Goal: Task Accomplishment & Management: Complete application form

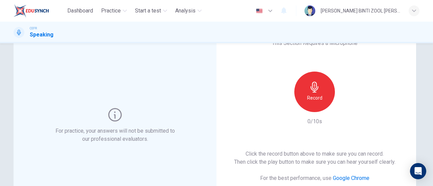
scroll to position [40, 0]
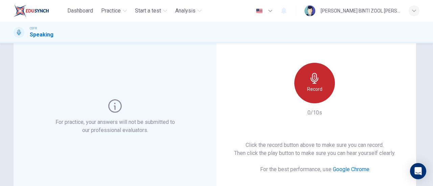
click at [322, 77] on div "Record" at bounding box center [314, 83] width 41 height 41
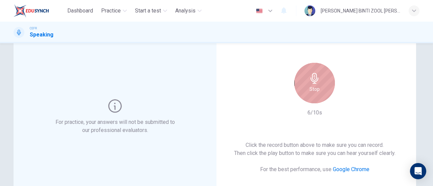
click at [322, 77] on div "Stop" at bounding box center [314, 83] width 41 height 41
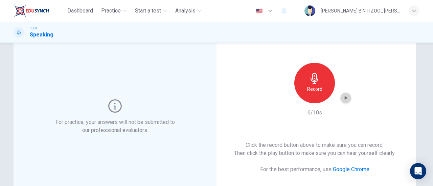
click at [343, 94] on div "button" at bounding box center [345, 98] width 11 height 11
click at [346, 100] on icon "button" at bounding box center [345, 98] width 7 height 7
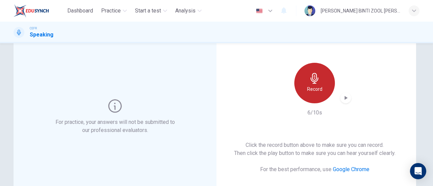
click at [319, 92] on h6 "Record" at bounding box center [314, 89] width 15 height 8
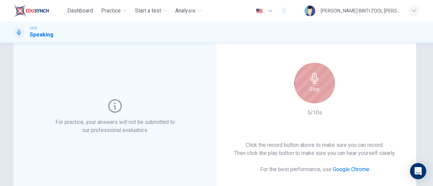
click at [319, 92] on div "Stop" at bounding box center [314, 83] width 41 height 41
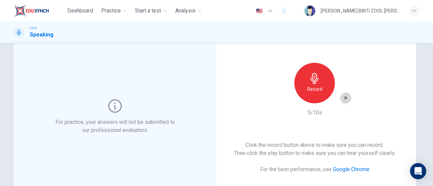
click at [345, 99] on icon "button" at bounding box center [346, 98] width 3 height 4
click at [344, 99] on icon "button" at bounding box center [345, 98] width 7 height 7
click at [303, 87] on div "Record" at bounding box center [314, 83] width 41 height 41
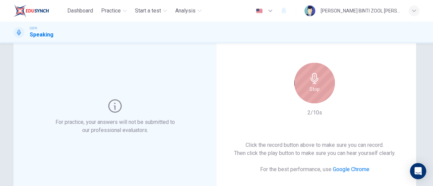
click at [303, 87] on div "Stop" at bounding box center [314, 83] width 41 height 41
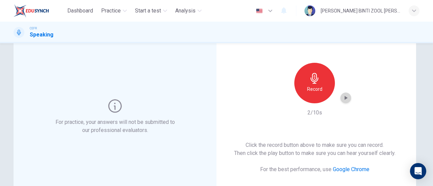
click at [346, 95] on icon "button" at bounding box center [345, 98] width 7 height 7
click at [347, 96] on icon "button" at bounding box center [345, 98] width 7 height 7
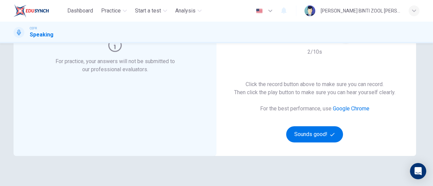
scroll to position [103, 0]
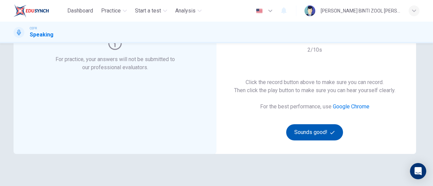
click at [317, 127] on button "Sounds good!" at bounding box center [314, 133] width 57 height 16
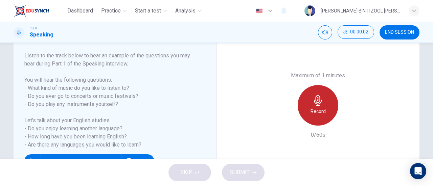
click at [322, 105] on div "Record" at bounding box center [318, 105] width 41 height 41
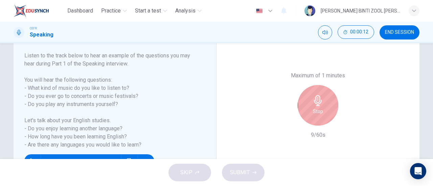
click at [327, 105] on div "Stop" at bounding box center [318, 105] width 41 height 41
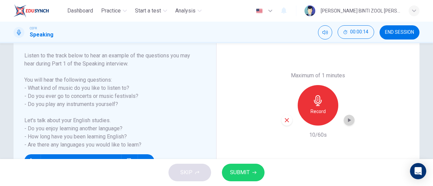
click at [348, 122] on icon "button" at bounding box center [349, 120] width 7 height 7
click at [254, 168] on button "SUBMIT" at bounding box center [243, 173] width 43 height 18
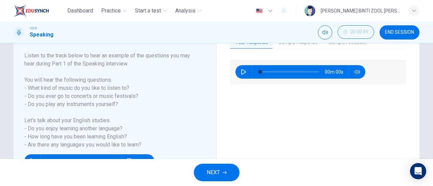
click at [208, 175] on span "NEXT" at bounding box center [213, 172] width 13 height 9
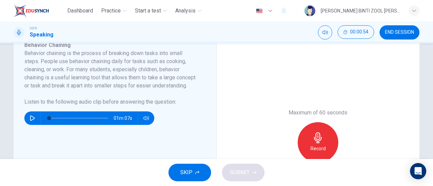
scroll to position [129, 0]
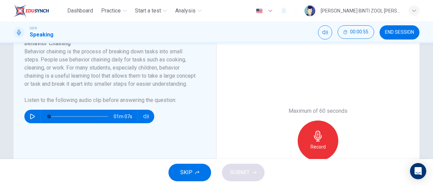
click at [323, 145] on h6 "Record" at bounding box center [318, 147] width 15 height 8
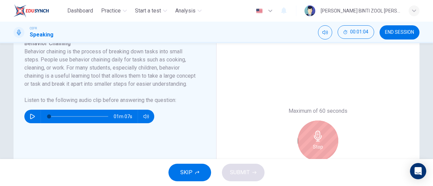
click at [323, 145] on div "Stop" at bounding box center [318, 141] width 41 height 41
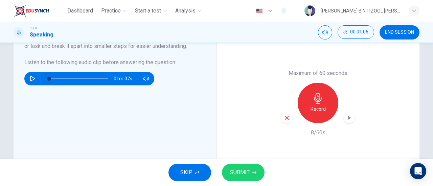
scroll to position [170, 0]
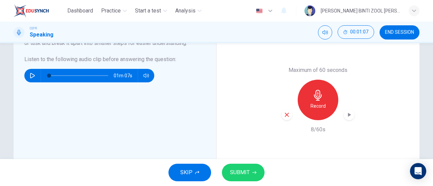
click at [349, 115] on icon "button" at bounding box center [349, 115] width 3 height 4
click at [349, 115] on icon "button" at bounding box center [349, 115] width 7 height 7
click at [349, 115] on icon "button" at bounding box center [349, 115] width 3 height 4
click at [392, 35] on span "END SESSION" at bounding box center [399, 32] width 29 height 5
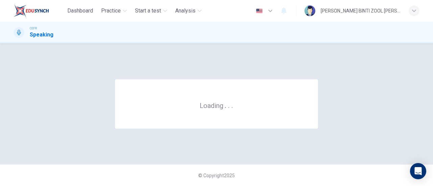
scroll to position [0, 0]
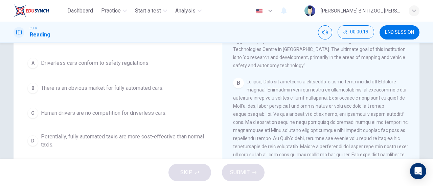
scroll to position [73, 0]
click at [191, 142] on span "Potentially, fully automated taxis are more cost-effective than normal taxis." at bounding box center [124, 140] width 167 height 16
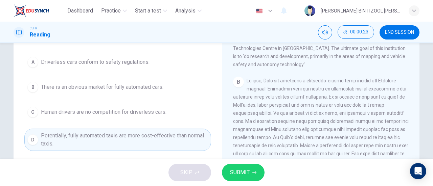
click at [252, 176] on button "SUBMIT" at bounding box center [243, 173] width 43 height 18
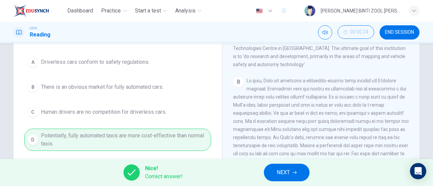
click at [279, 172] on span "NEXT" at bounding box center [283, 172] width 13 height 9
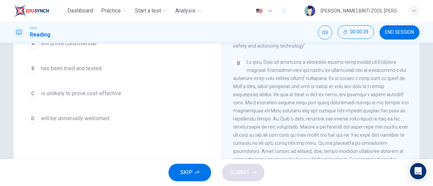
scroll to position [92, 0]
click at [195, 125] on button "D will be universally welcomed." at bounding box center [117, 118] width 187 height 17
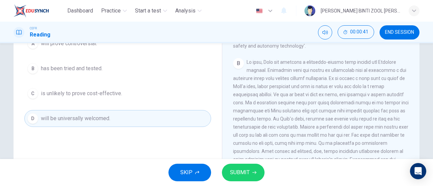
click at [251, 169] on button "SUBMIT" at bounding box center [243, 173] width 43 height 18
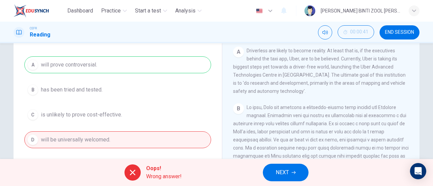
scroll to position [60, 0]
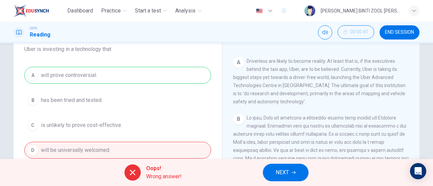
click at [287, 176] on span "NEXT" at bounding box center [282, 172] width 13 height 9
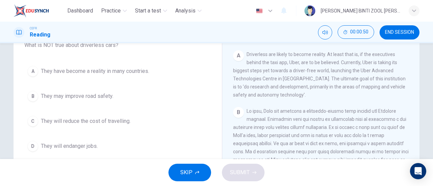
scroll to position [49, 0]
click at [185, 147] on button "D They will endanger jobs." at bounding box center [117, 145] width 187 height 17
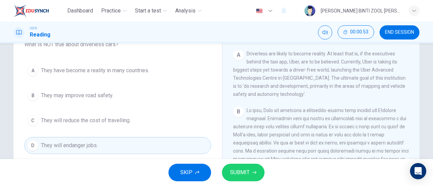
click at [196, 120] on button "C They will reduce the cost of travelling." at bounding box center [117, 120] width 187 height 17
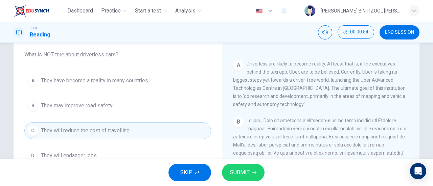
scroll to position [40, 0]
click at [188, 86] on button "A They have become a reality in many countries." at bounding box center [117, 79] width 187 height 17
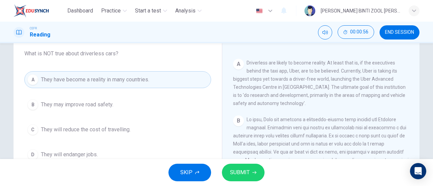
click at [240, 174] on span "SUBMIT" at bounding box center [240, 172] width 20 height 9
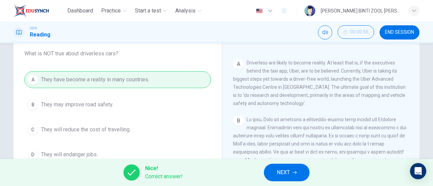
click at [271, 172] on button "NEXT" at bounding box center [287, 173] width 46 height 18
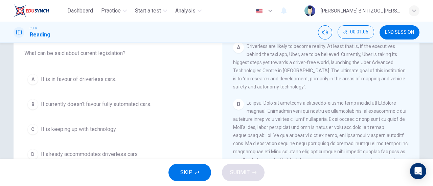
scroll to position [55, 0]
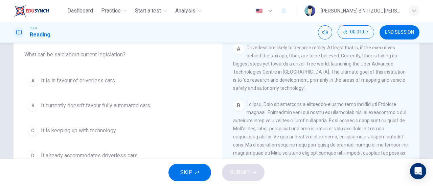
click at [197, 109] on button "B It currently doesn't favour fully automated cars." at bounding box center [117, 105] width 187 height 17
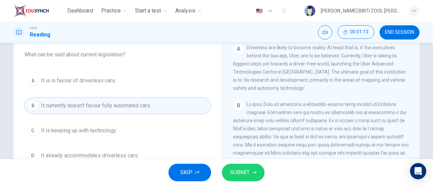
click at [240, 176] on span "SUBMIT" at bounding box center [240, 172] width 20 height 9
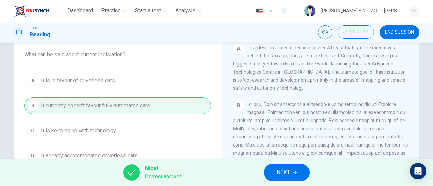
click at [282, 170] on span "NEXT" at bounding box center [283, 172] width 13 height 9
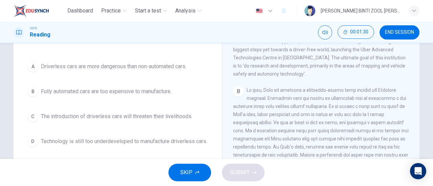
scroll to position [70, 0]
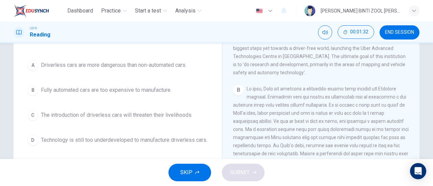
click at [145, 119] on button "C The introduction of driverless cars will threaten their livelihoods." at bounding box center [117, 115] width 187 height 17
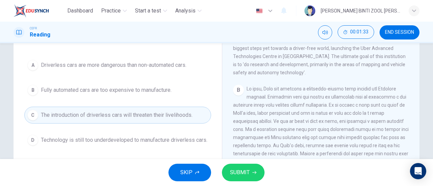
click at [233, 174] on span "SUBMIT" at bounding box center [240, 172] width 20 height 9
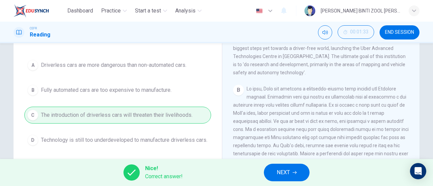
click at [283, 170] on span "NEXT" at bounding box center [283, 172] width 13 height 9
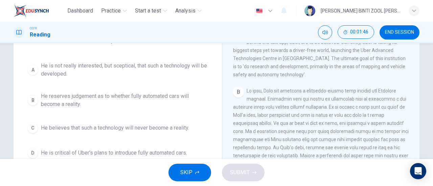
scroll to position [68, 0]
click at [183, 102] on span "He reserves judgement as to whether fully automated cars will become a reality." at bounding box center [124, 100] width 167 height 16
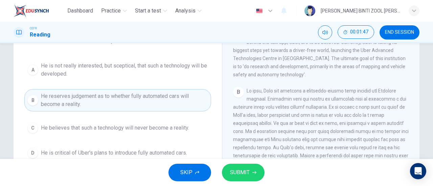
click at [236, 179] on button "SUBMIT" at bounding box center [243, 173] width 43 height 18
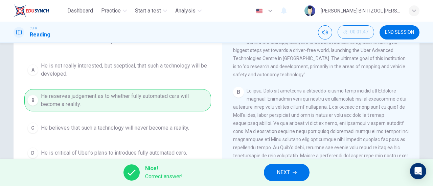
click at [270, 172] on button "NEXT" at bounding box center [287, 173] width 46 height 18
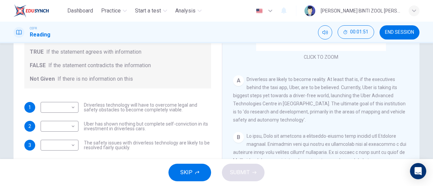
scroll to position [90, 0]
click at [66, 108] on body "Dashboard Practice Start a test Analysis English en ​ AMALEEN ZAHRA BINTI ZOOL …" at bounding box center [216, 93] width 433 height 186
click at [69, 120] on li "TRUE" at bounding box center [58, 118] width 38 height 11
type input "TRUE"
click at [72, 131] on body "Dashboard Practice Start a test Analysis English en ​ AMALEEN ZAHRA BINTI ZOOL …" at bounding box center [216, 93] width 433 height 186
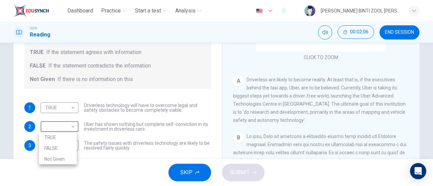
click at [70, 138] on li "TRUE" at bounding box center [58, 137] width 38 height 11
type input "TRUE"
click at [73, 150] on body "Dashboard Practice Start a test Analysis English en ​ AMALEEN ZAHRA BINTI ZOOL …" at bounding box center [216, 93] width 433 height 186
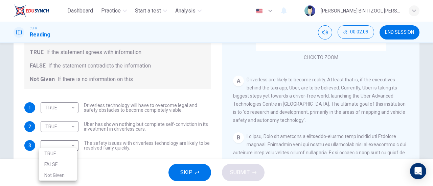
click at [69, 179] on li "Not Given" at bounding box center [58, 175] width 38 height 11
type input "Not Given"
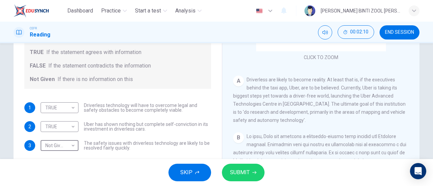
click at [187, 173] on span "SKIP" at bounding box center [186, 172] width 12 height 9
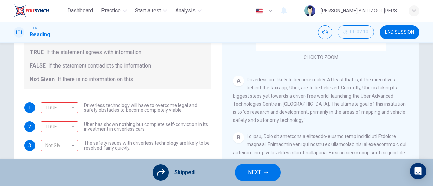
click at [237, 174] on button "NEXT" at bounding box center [258, 173] width 46 height 18
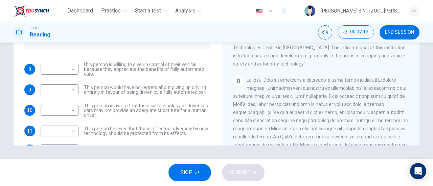
scroll to position [23, 0]
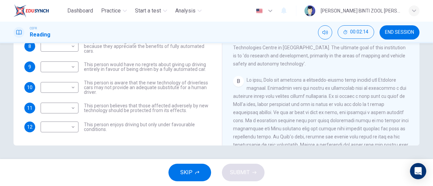
click at [185, 173] on span "SKIP" at bounding box center [186, 172] width 12 height 9
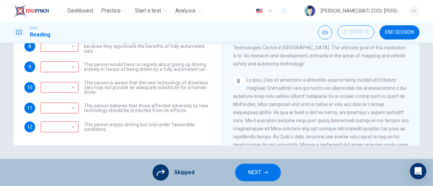
click at [263, 173] on button "NEXT" at bounding box center [258, 173] width 46 height 18
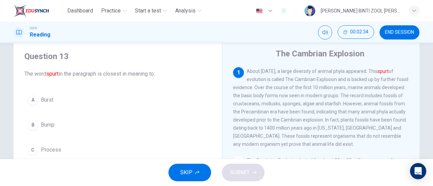
scroll to position [20, 0]
click at [179, 98] on button "A Burst" at bounding box center [117, 99] width 187 height 17
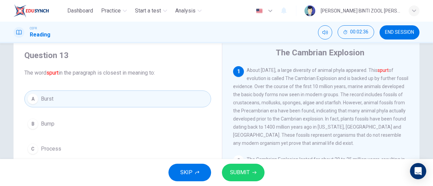
click at [232, 177] on span "SUBMIT" at bounding box center [240, 172] width 20 height 9
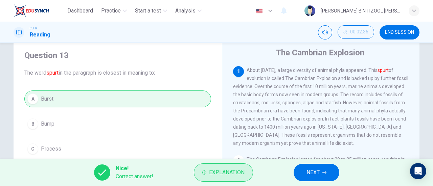
click at [243, 178] on button "Explanation" at bounding box center [223, 173] width 59 height 18
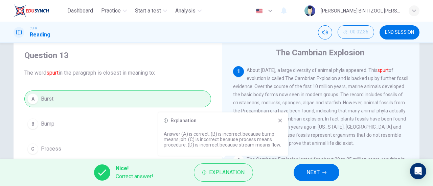
click at [280, 122] on icon at bounding box center [279, 120] width 5 height 5
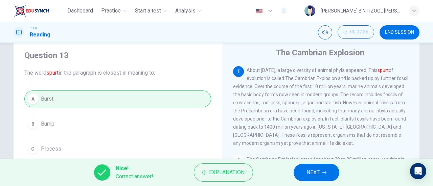
click at [302, 178] on button "NEXT" at bounding box center [317, 173] width 46 height 18
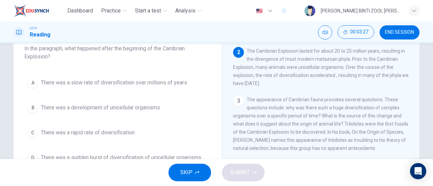
scroll to position [47, 0]
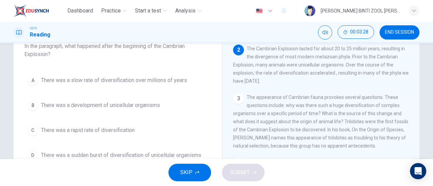
click at [192, 109] on button "B There was a development of unicellular organisms" at bounding box center [117, 105] width 187 height 17
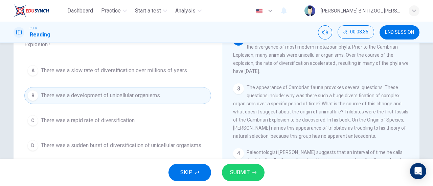
scroll to position [57, 0]
click at [181, 127] on button "C There was a rapid rate of diversification" at bounding box center [117, 121] width 187 height 17
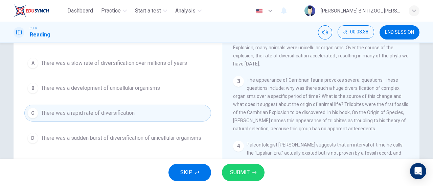
scroll to position [66, 0]
click at [240, 177] on span "SUBMIT" at bounding box center [240, 172] width 20 height 9
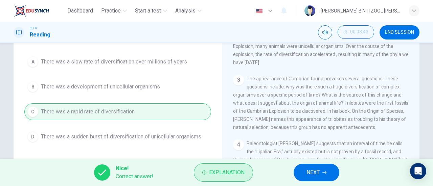
click at [210, 180] on button "Explanation" at bounding box center [223, 173] width 59 height 18
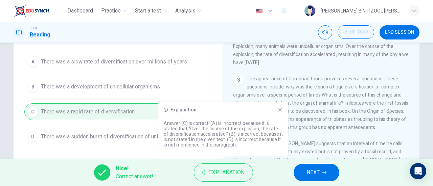
click at [280, 110] on icon at bounding box center [280, 110] width 4 height 4
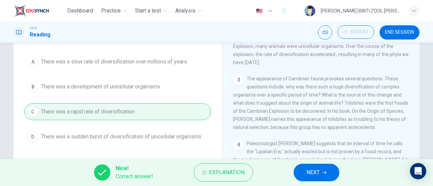
click at [310, 170] on span "NEXT" at bounding box center [313, 172] width 13 height 9
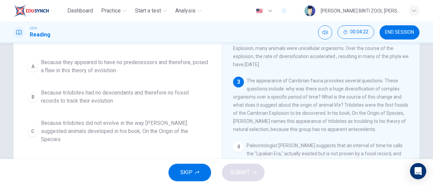
scroll to position [62, 0]
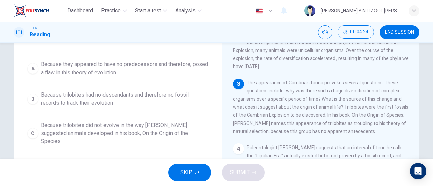
click at [154, 108] on button "B Because trilobites had no descendants and therefore no fossil records to trac…" at bounding box center [117, 99] width 187 height 22
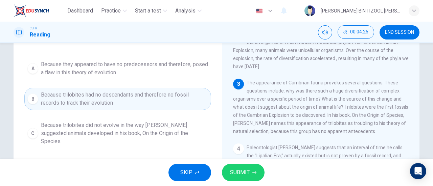
click at [248, 180] on button "SUBMIT" at bounding box center [243, 173] width 43 height 18
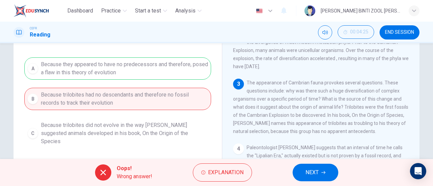
click at [325, 176] on button "NEXT" at bounding box center [316, 173] width 46 height 18
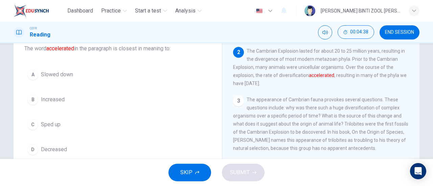
scroll to position [45, 0]
click at [174, 99] on button "B Increased" at bounding box center [117, 99] width 187 height 17
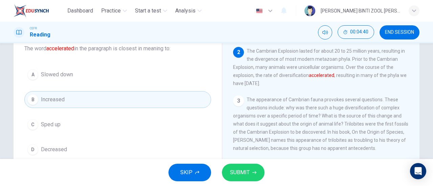
click at [155, 129] on button "C Sped up" at bounding box center [117, 124] width 187 height 17
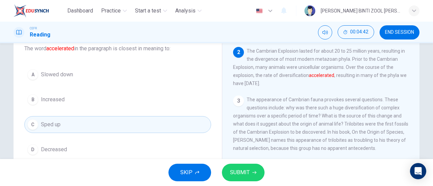
click at [239, 178] on button "SUBMIT" at bounding box center [243, 173] width 43 height 18
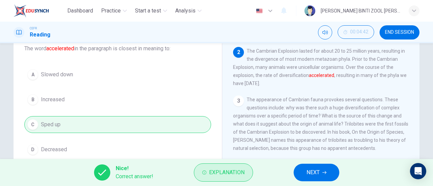
click at [242, 175] on span "Explanation" at bounding box center [227, 172] width 36 height 9
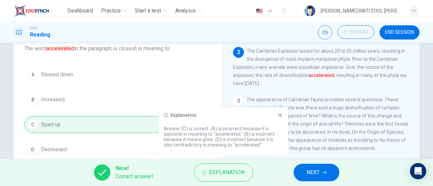
click at [303, 175] on button "NEXT" at bounding box center [317, 173] width 46 height 18
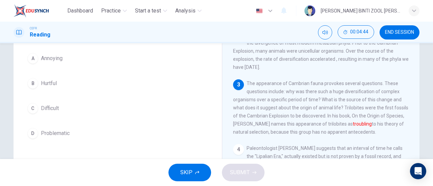
scroll to position [61, 0]
click at [194, 116] on button "C Difficult" at bounding box center [117, 108] width 187 height 17
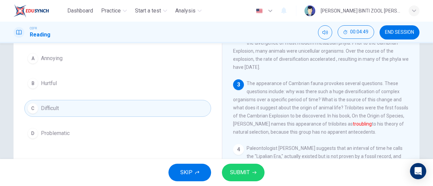
click at [195, 133] on button "D Problematic" at bounding box center [117, 133] width 187 height 17
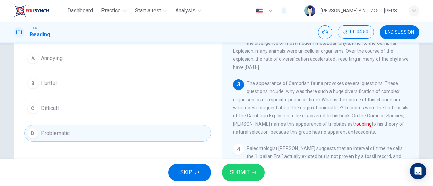
click at [234, 177] on span "SUBMIT" at bounding box center [240, 172] width 20 height 9
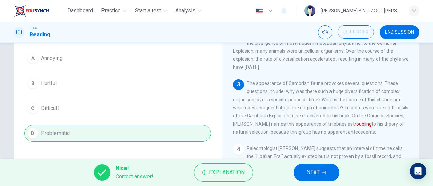
click at [304, 178] on button "NEXT" at bounding box center [317, 173] width 46 height 18
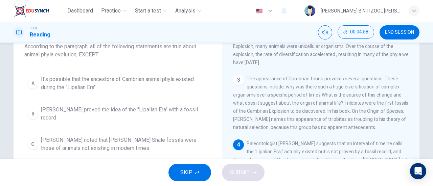
scroll to position [45, 0]
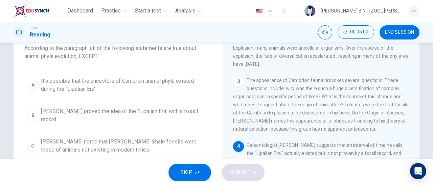
click at [272, 117] on span "The appearance of Cambrian fauna provokes several questions. These questions in…" at bounding box center [320, 105] width 175 height 54
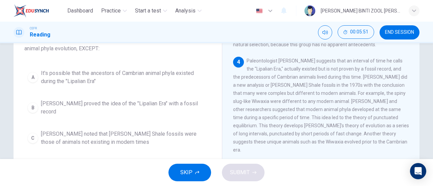
scroll to position [180, 0]
click at [183, 84] on span "It's possible that the ancestors of Cambrian animal phyla existed during the "L…" at bounding box center [124, 77] width 167 height 16
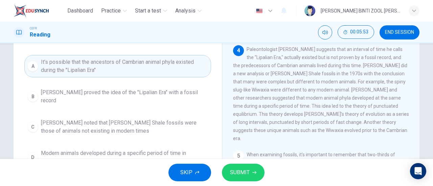
scroll to position [64, 0]
click at [183, 105] on button "B Charles Walcott proved the idea of the "Lipalian Era" with a fossil record" at bounding box center [117, 96] width 187 height 22
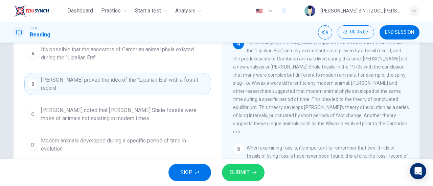
scroll to position [175, 0]
click at [230, 176] on span "SUBMIT" at bounding box center [240, 172] width 20 height 9
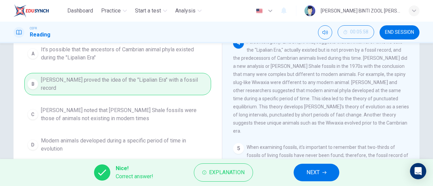
click at [299, 173] on button "NEXT" at bounding box center [317, 173] width 46 height 18
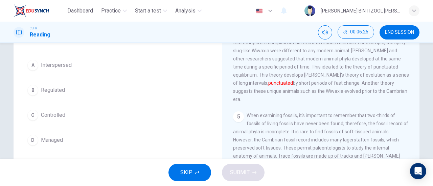
scroll to position [56, 0]
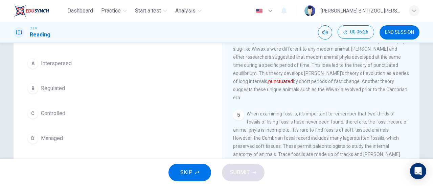
click at [160, 114] on button "C Controlled" at bounding box center [117, 113] width 187 height 17
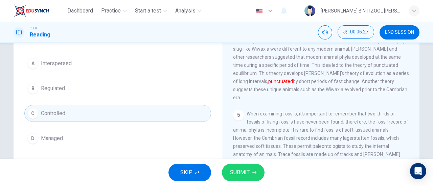
click at [242, 176] on span "SUBMIT" at bounding box center [240, 172] width 20 height 9
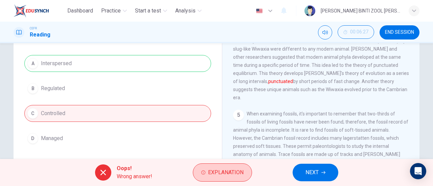
click at [237, 173] on span "Explanation" at bounding box center [226, 172] width 36 height 9
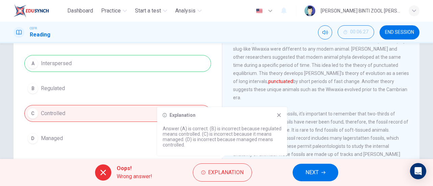
click at [326, 173] on icon "button" at bounding box center [323, 173] width 4 height 4
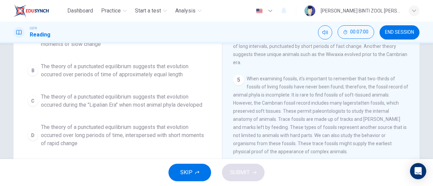
scroll to position [99, 0]
click at [176, 140] on span "The theory of a punctuated equilibrium suggests that evolution occurred over lo…" at bounding box center [124, 135] width 167 height 24
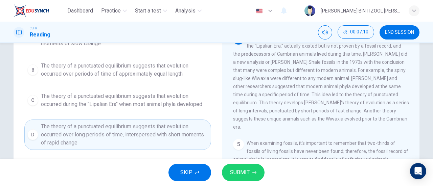
scroll to position [154, 0]
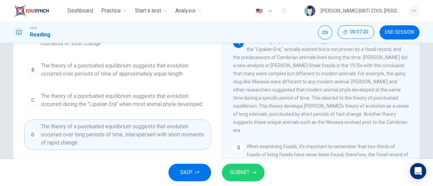
click at [235, 177] on span "SUBMIT" at bounding box center [240, 172] width 20 height 9
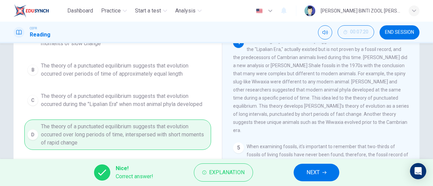
click at [317, 177] on span "NEXT" at bounding box center [313, 172] width 13 height 9
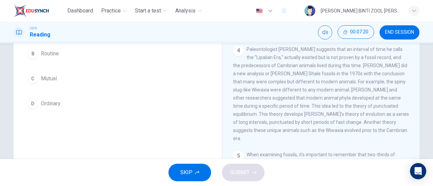
click at [317, 175] on div "SKIP SUBMIT" at bounding box center [216, 172] width 433 height 27
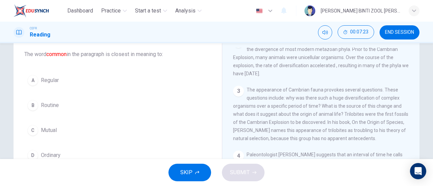
scroll to position [39, 0]
click at [152, 76] on button "A Regular" at bounding box center [117, 80] width 187 height 17
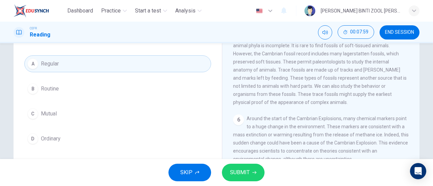
scroll to position [55, 0]
click at [162, 112] on button "C Mutual" at bounding box center [117, 114] width 187 height 17
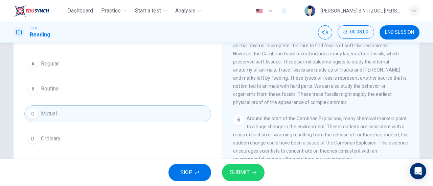
click at [258, 172] on button "SUBMIT" at bounding box center [243, 173] width 43 height 18
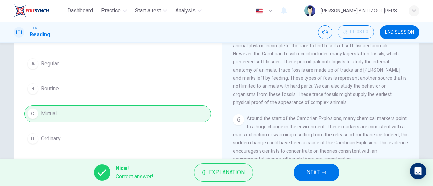
click at [323, 173] on icon "button" at bounding box center [324, 173] width 4 height 4
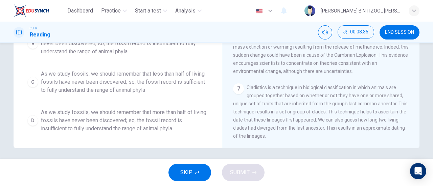
scroll to position [146, 0]
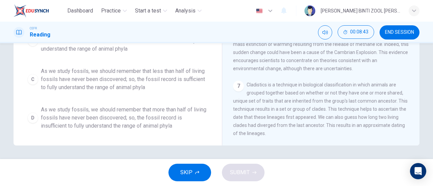
click at [183, 125] on span "As we study fossils, we should remember that more than half of living fossils h…" at bounding box center [124, 118] width 167 height 24
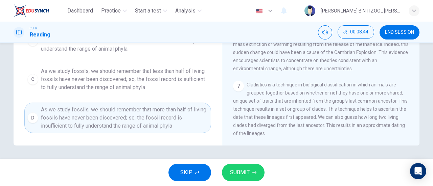
click at [236, 176] on span "SUBMIT" at bounding box center [240, 172] width 20 height 9
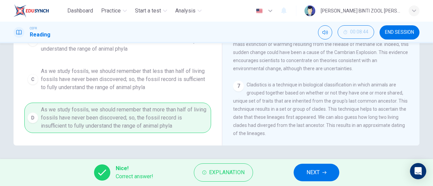
click at [324, 169] on button "NEXT" at bounding box center [317, 173] width 46 height 18
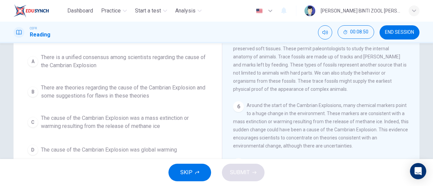
scroll to position [69, 0]
click at [185, 86] on span "There are theories regarding the cause of the Cambrian Explosion and some sugge…" at bounding box center [124, 92] width 167 height 16
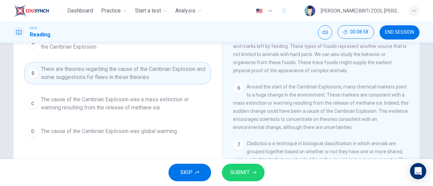
scroll to position [87, 0]
click at [239, 176] on span "SUBMIT" at bounding box center [240, 172] width 20 height 9
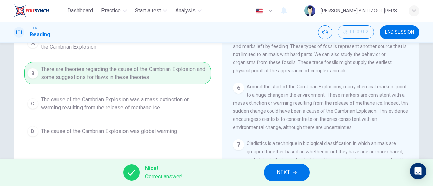
click at [296, 174] on icon "button" at bounding box center [295, 173] width 4 height 3
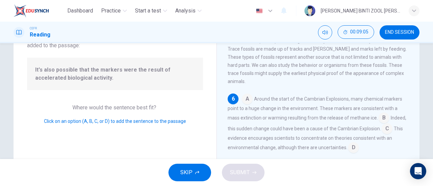
scroll to position [68, 0]
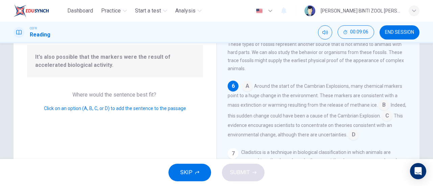
click at [246, 87] on input at bounding box center [247, 87] width 11 height 11
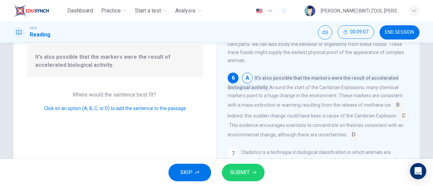
scroll to position [347, 0]
click at [395, 106] on input at bounding box center [398, 106] width 11 height 11
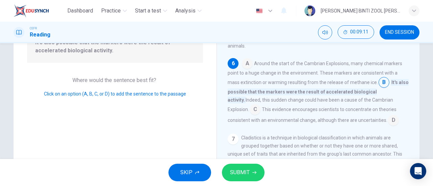
scroll to position [83, 0]
click at [324, 114] on div "A Around the start of the Cambrian Explosions, many chemical markers point to a…" at bounding box center [318, 91] width 181 height 68
click at [247, 174] on span "SUBMIT" at bounding box center [240, 172] width 20 height 9
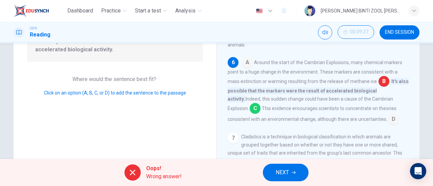
click at [275, 172] on button "NEXT" at bounding box center [286, 173] width 46 height 18
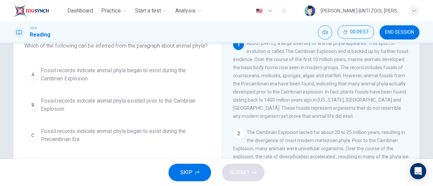
scroll to position [48, 0]
click at [197, 113] on span "Fossil records indicate animal phyla existed prior to the Cambrian Explosion" at bounding box center [124, 104] width 167 height 16
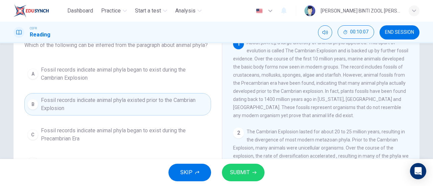
click at [242, 173] on span "SUBMIT" at bounding box center [240, 172] width 20 height 9
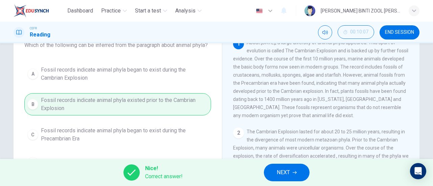
click at [283, 175] on span "NEXT" at bounding box center [283, 172] width 13 height 9
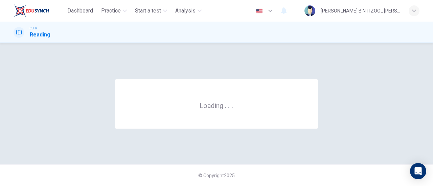
scroll to position [0, 0]
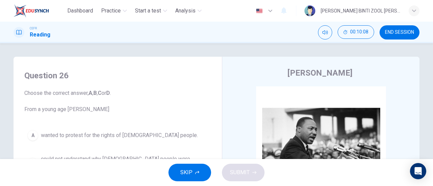
click at [397, 31] on span "END SESSION" at bounding box center [399, 32] width 29 height 5
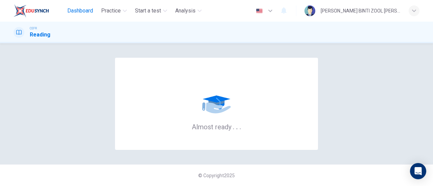
click at [83, 15] on button "Dashboard" at bounding box center [80, 11] width 31 height 12
